Goal: Manage account settings

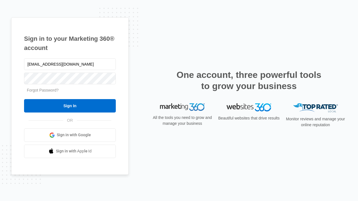
type input "dankie614@gmail.com"
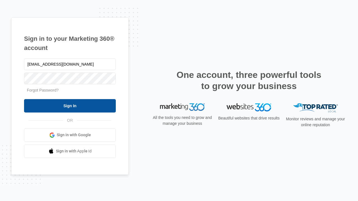
click at [70, 106] on input "Sign In" at bounding box center [70, 105] width 92 height 13
